Goal: Information Seeking & Learning: Learn about a topic

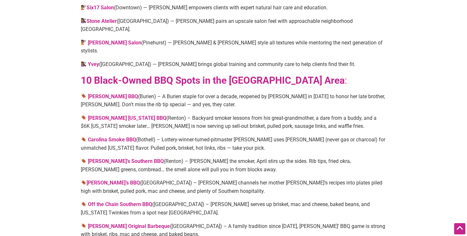
scroll to position [962, 0]
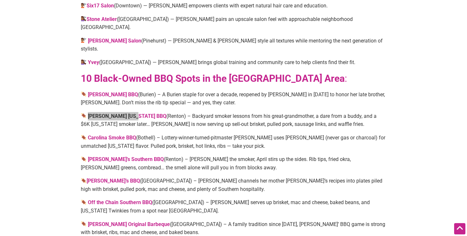
drag, startPoint x: 123, startPoint y: 61, endPoint x: 236, endPoint y: 0, distance: 128.3
drag, startPoint x: 107, startPoint y: 104, endPoint x: 186, endPoint y: 1, distance: 129.5
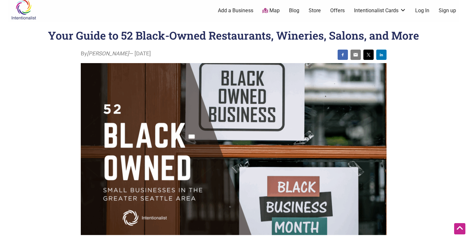
scroll to position [0, 0]
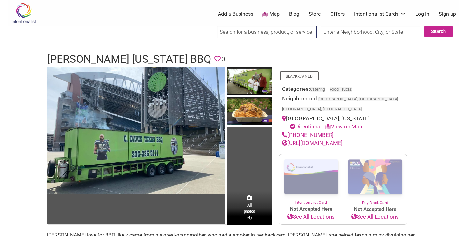
click at [311, 140] on link "[URL][DOMAIN_NAME]" at bounding box center [312, 143] width 61 height 6
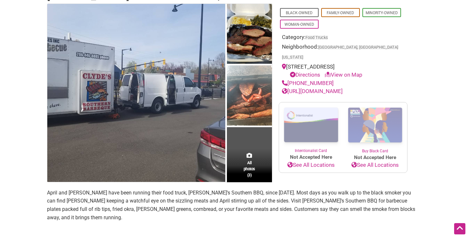
scroll to position [62, 0]
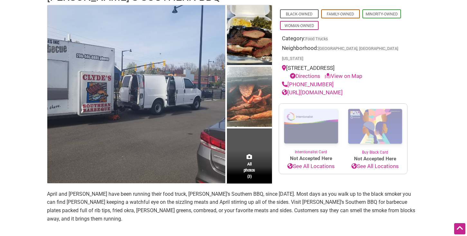
click at [311, 89] on link "[URL][DOMAIN_NAME]" at bounding box center [312, 92] width 61 height 6
